Goal: Information Seeking & Learning: Find specific fact

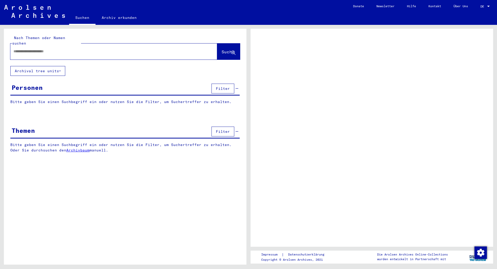
click at [105, 49] on input "text" at bounding box center [108, 51] width 191 height 5
type input "*********"
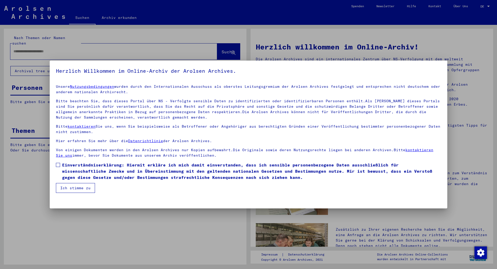
click at [57, 166] on span at bounding box center [58, 165] width 4 height 4
click at [65, 190] on button "Ich stimme zu" at bounding box center [75, 188] width 39 height 10
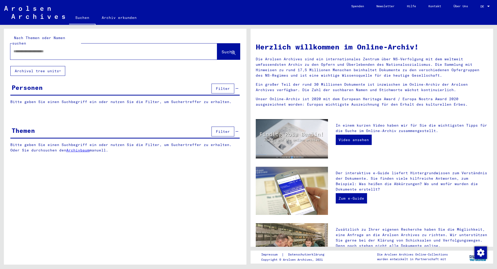
click at [80, 49] on input "text" at bounding box center [107, 51] width 188 height 5
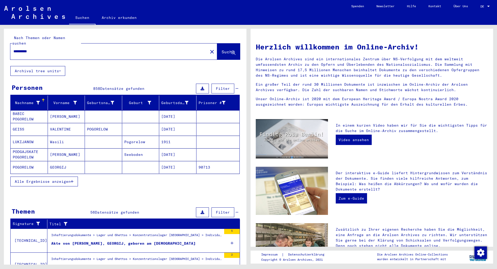
click at [14, 49] on input "*********" at bounding box center [107, 51] width 188 height 5
type input "**********"
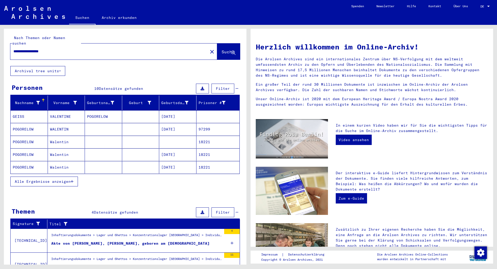
click at [70, 124] on mat-cell "WALENTIN" at bounding box center [66, 129] width 37 height 12
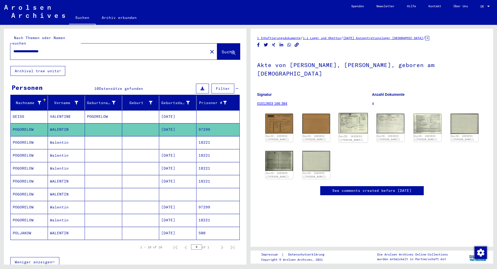
click at [349, 118] on img at bounding box center [353, 123] width 29 height 20
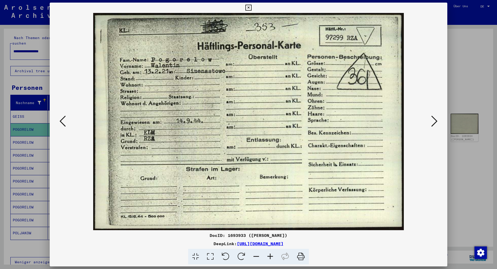
click at [457, 142] on div at bounding box center [248, 134] width 497 height 269
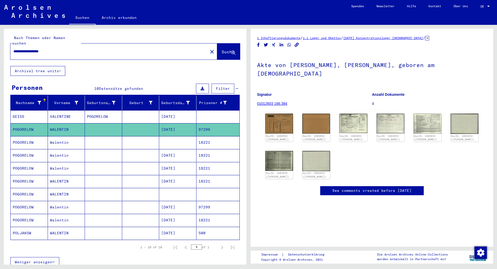
click at [76, 137] on mat-cell "Walentin" at bounding box center [66, 142] width 37 height 13
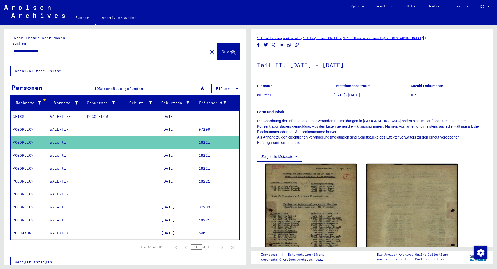
click at [72, 152] on mat-cell "Walentin" at bounding box center [66, 155] width 37 height 13
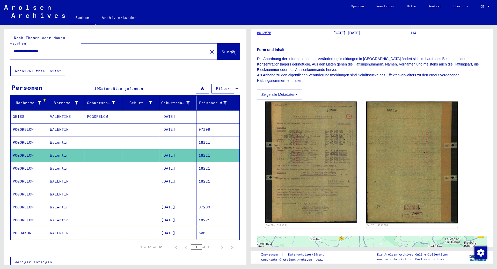
scroll to position [78, 0]
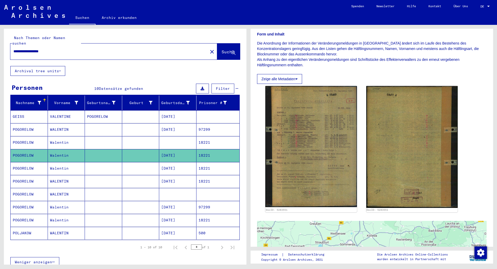
click at [98, 163] on mat-cell at bounding box center [103, 168] width 37 height 13
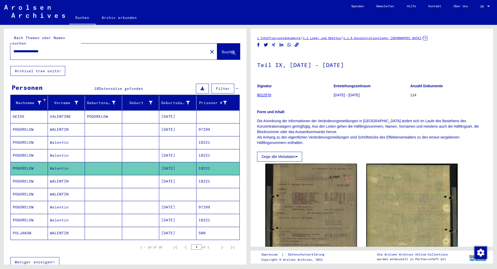
click at [126, 181] on mat-cell at bounding box center [140, 181] width 37 height 13
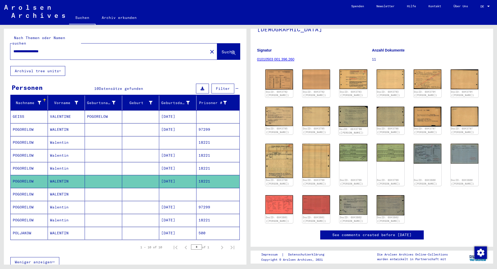
scroll to position [52, 0]
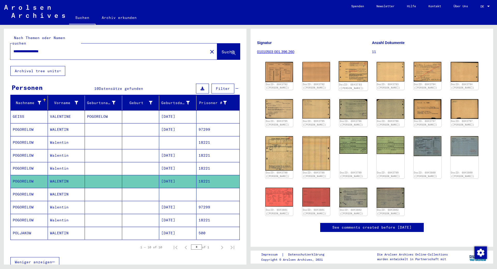
click at [356, 61] on img at bounding box center [353, 71] width 29 height 21
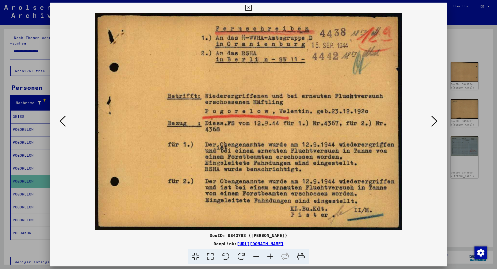
click at [461, 40] on div at bounding box center [248, 134] width 497 height 269
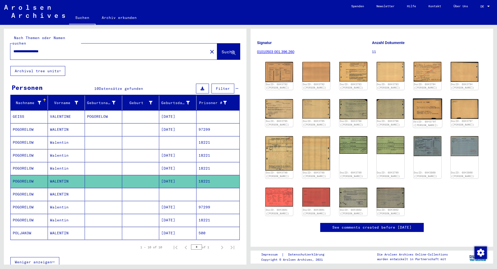
click at [433, 107] on img at bounding box center [427, 108] width 29 height 21
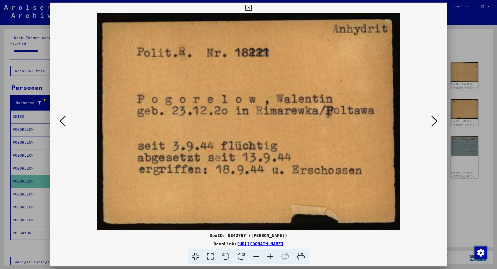
click at [466, 59] on div at bounding box center [248, 134] width 497 height 269
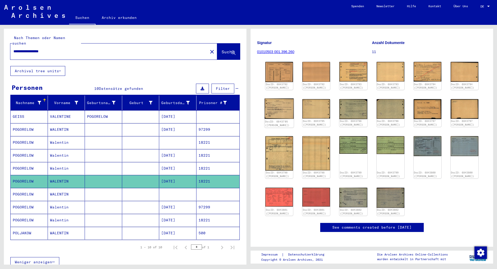
click at [270, 99] on img at bounding box center [278, 108] width 29 height 20
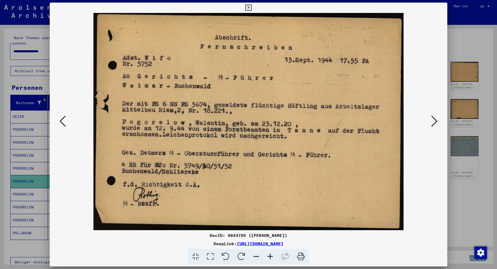
click at [467, 87] on div at bounding box center [248, 134] width 497 height 269
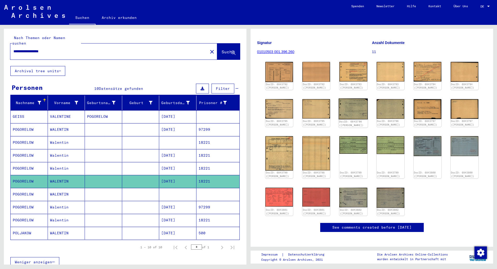
click at [362, 107] on img at bounding box center [353, 108] width 29 height 21
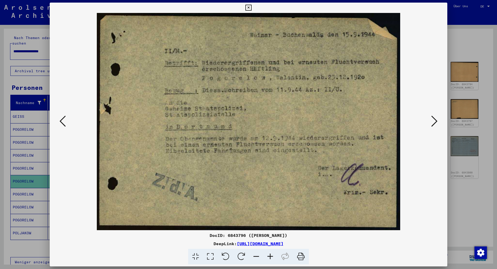
click at [462, 198] on div at bounding box center [248, 134] width 497 height 269
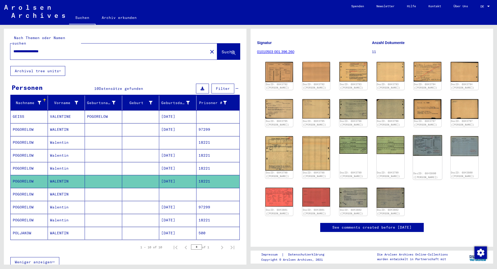
click at [421, 146] on img at bounding box center [427, 145] width 29 height 21
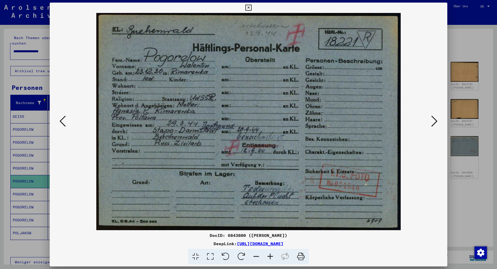
click at [432, 123] on icon at bounding box center [434, 121] width 6 height 12
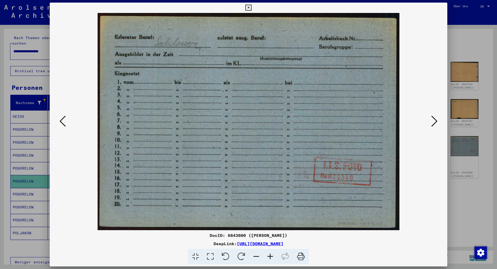
click at [68, 122] on img at bounding box center [248, 121] width 362 height 217
click at [64, 122] on icon at bounding box center [62, 121] width 6 height 12
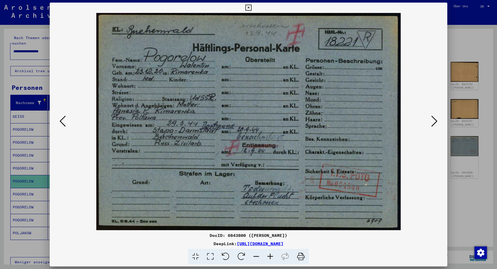
click at [453, 170] on div at bounding box center [248, 134] width 497 height 269
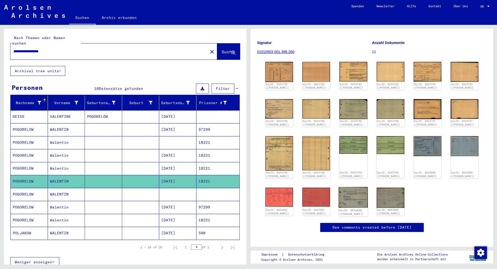
click at [346, 195] on img at bounding box center [353, 197] width 29 height 21
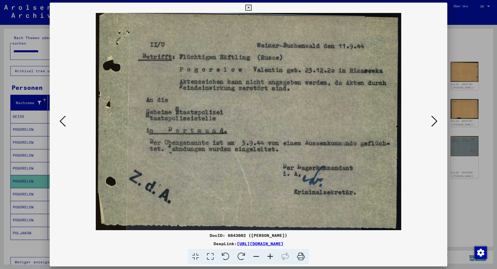
click at [458, 178] on div at bounding box center [248, 134] width 497 height 269
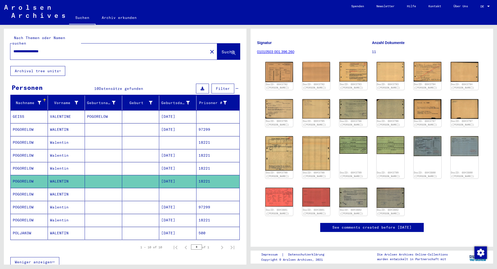
click at [373, 200] on div "DocID: 6843792 (WALENTIN POGORELOW) DocID: 6843792 (WALENTIN POGORELOW) DocID: …" at bounding box center [371, 139] width 217 height 158
click at [388, 200] on img at bounding box center [390, 197] width 29 height 21
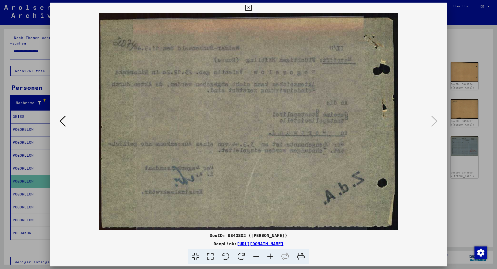
click at [456, 166] on div at bounding box center [248, 134] width 497 height 269
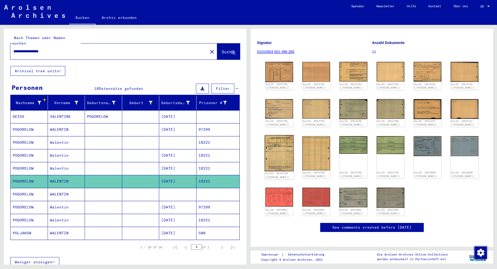
click at [283, 153] on img at bounding box center [278, 153] width 29 height 36
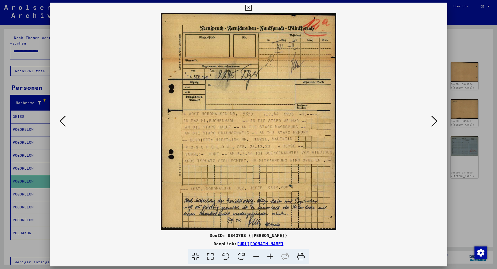
click at [459, 190] on div at bounding box center [248, 134] width 497 height 269
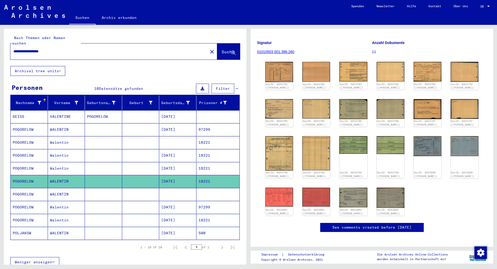
click at [150, 188] on mat-cell at bounding box center [140, 194] width 37 height 13
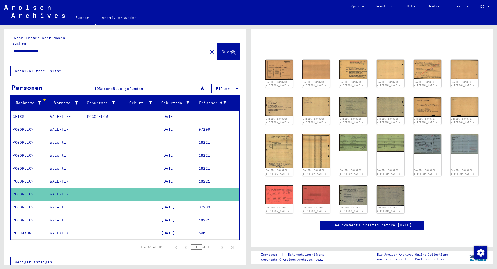
scroll to position [38, 0]
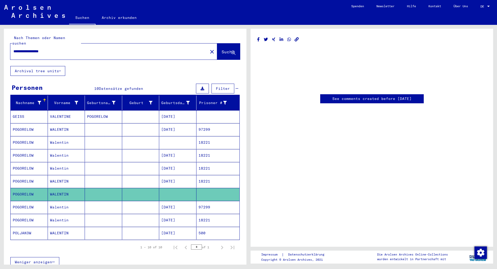
click at [148, 214] on mat-cell at bounding box center [140, 220] width 37 height 13
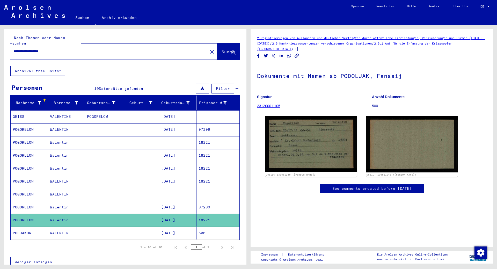
click at [124, 162] on mat-cell at bounding box center [140, 168] width 37 height 13
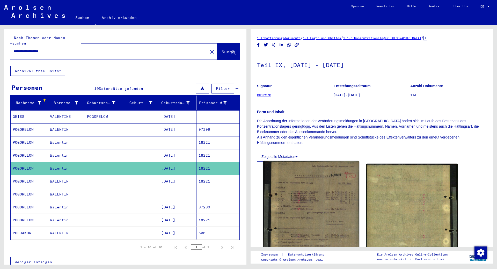
click at [310, 200] on img at bounding box center [311, 214] width 96 height 107
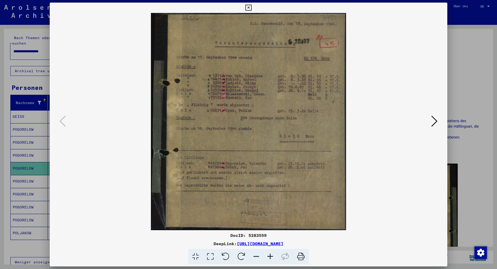
click at [455, 71] on div at bounding box center [248, 134] width 497 height 269
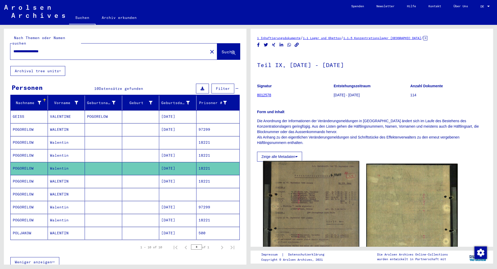
click at [324, 184] on img at bounding box center [311, 214] width 96 height 107
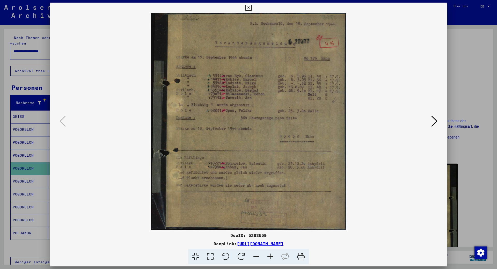
click at [462, 78] on div at bounding box center [248, 134] width 497 height 269
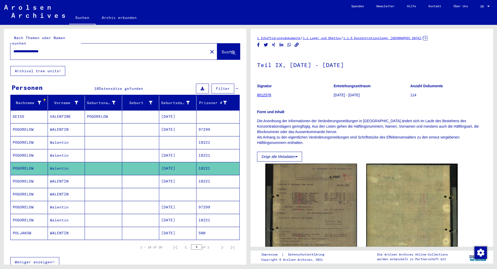
click at [172, 149] on mat-cell "[DATE]" at bounding box center [177, 155] width 37 height 13
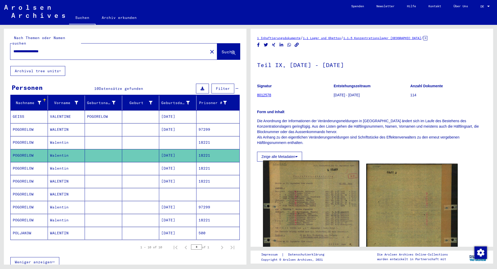
click at [321, 194] on img at bounding box center [311, 223] width 96 height 127
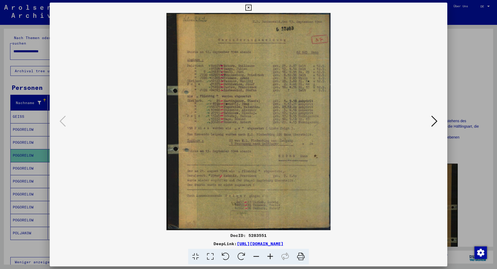
click at [467, 74] on div at bounding box center [248, 134] width 497 height 269
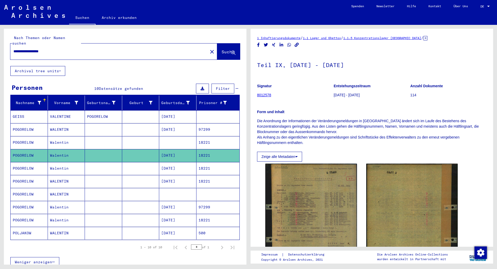
click at [224, 138] on mat-cell "18221" at bounding box center [217, 142] width 43 height 13
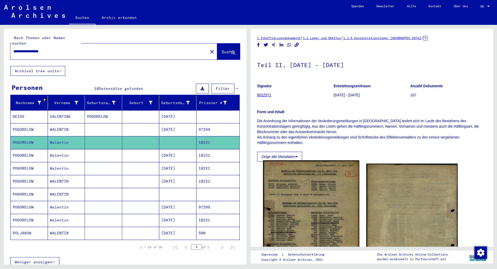
click at [332, 208] on img at bounding box center [311, 226] width 96 height 133
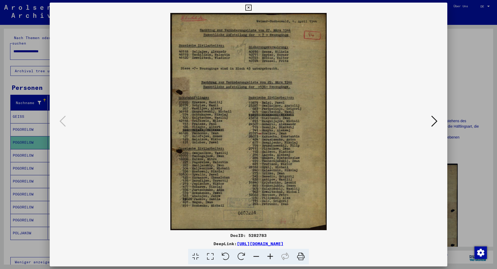
click at [458, 68] on div at bounding box center [248, 134] width 497 height 269
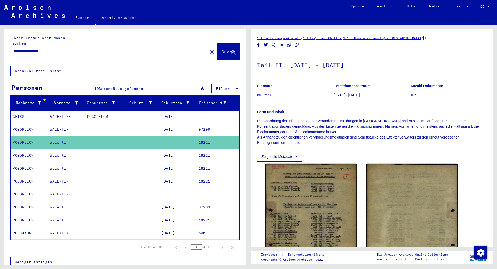
scroll to position [26, 0]
